Goal: Task Accomplishment & Management: Use online tool/utility

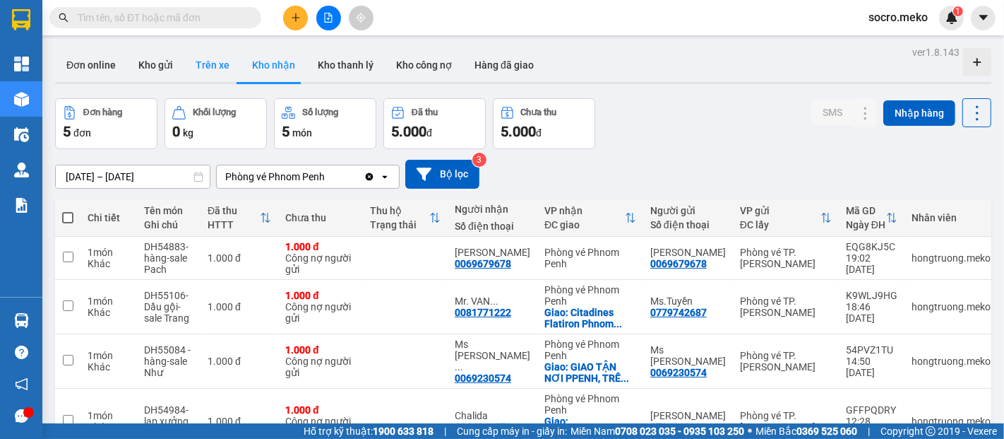
click at [207, 68] on button "Trên xe" at bounding box center [212, 65] width 56 height 34
type input "[DATE] – [DATE]"
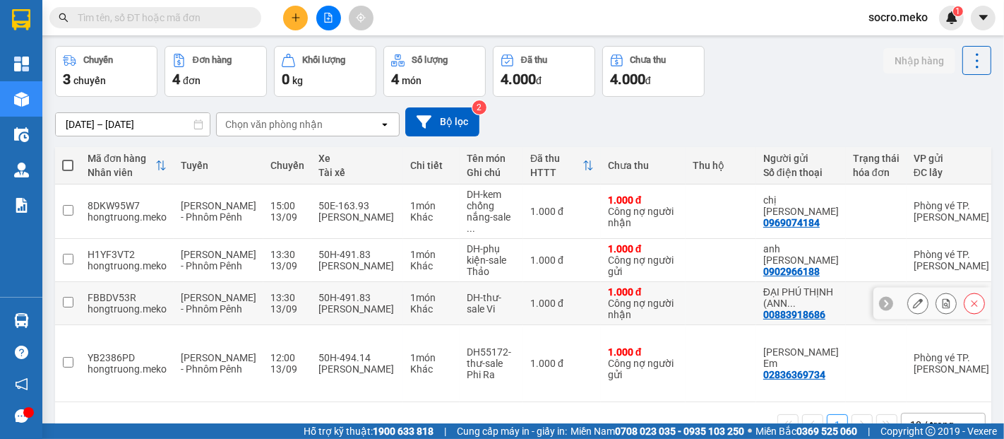
scroll to position [64, 0]
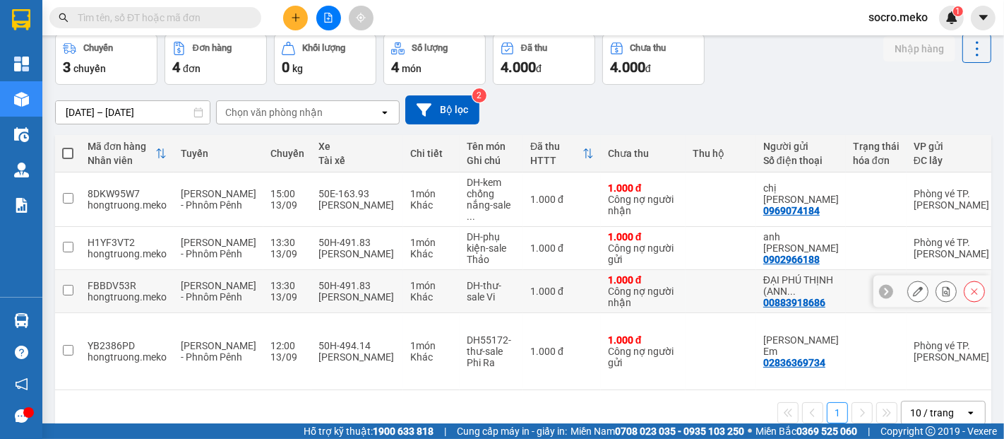
click at [913, 286] on icon at bounding box center [918, 291] width 10 height 10
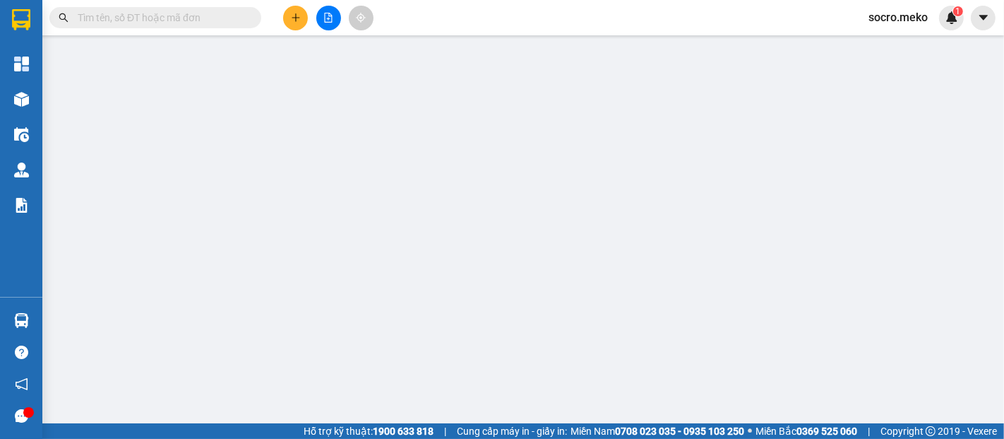
type input "00883918686"
type input "ĐẠI PHÚ THỊNH ([PERSON_NAME])"
type input "00883918686"
type input "Mr. Tuấn"
type input "Thu 5 USD"
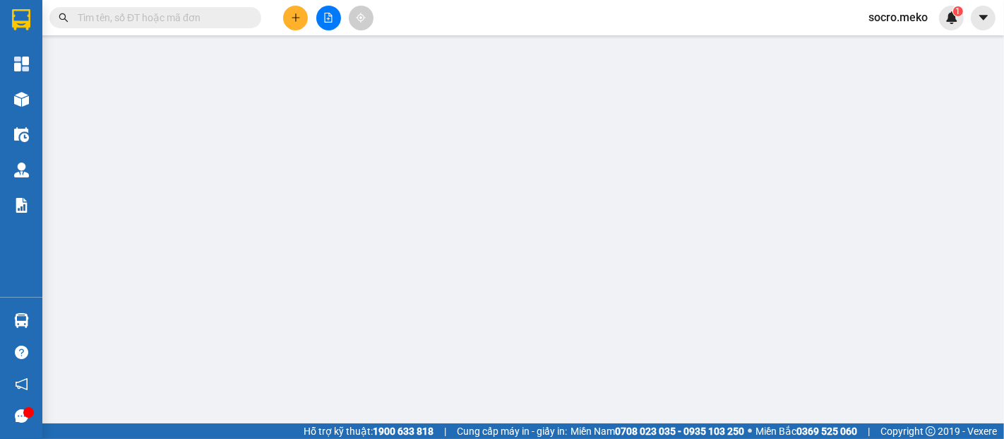
type input "1.000"
type input "0"
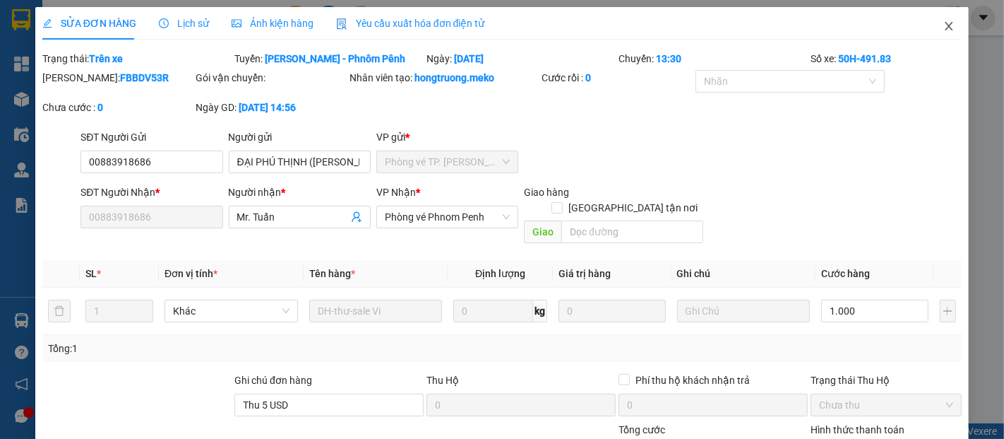
click at [943, 23] on icon "close" at bounding box center [948, 25] width 11 height 11
